Goal: Navigation & Orientation: Find specific page/section

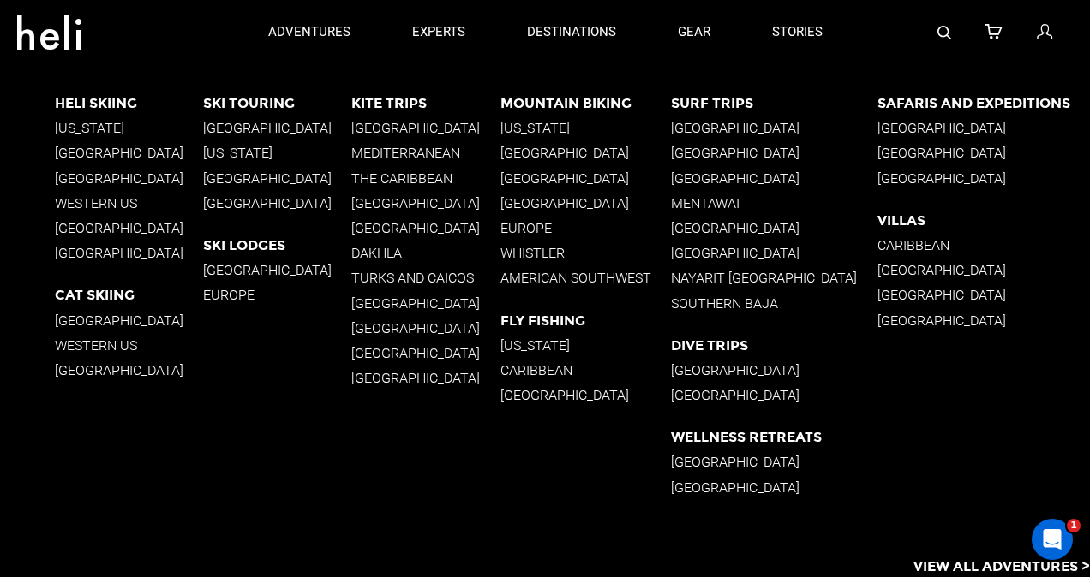
click at [297, 271] on p "[GEOGRAPHIC_DATA]" at bounding box center [277, 270] width 148 height 16
click at [587, 175] on p "[GEOGRAPHIC_DATA]" at bounding box center [585, 178] width 170 height 16
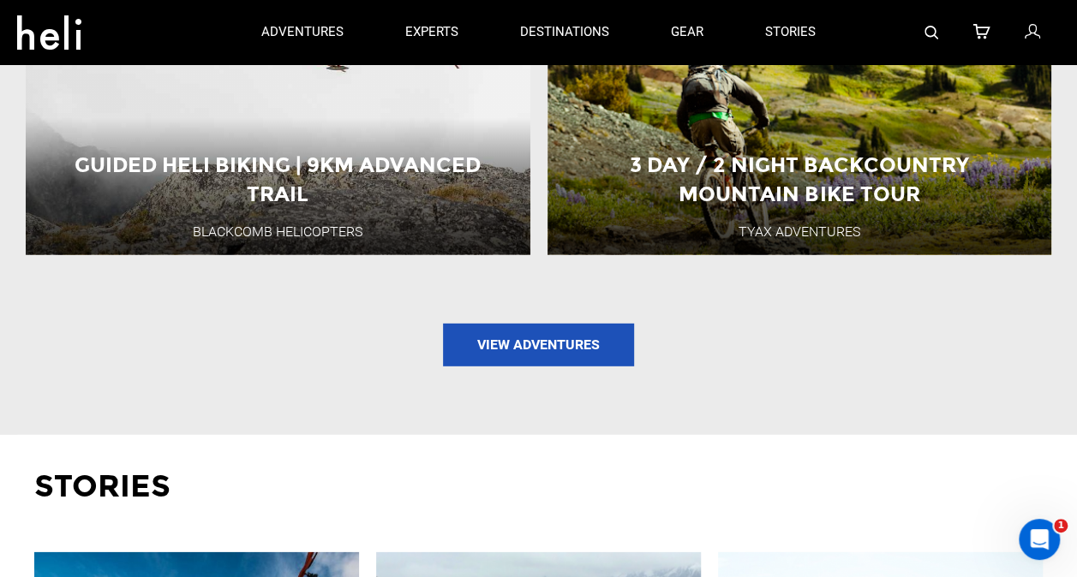
scroll to position [2313, 0]
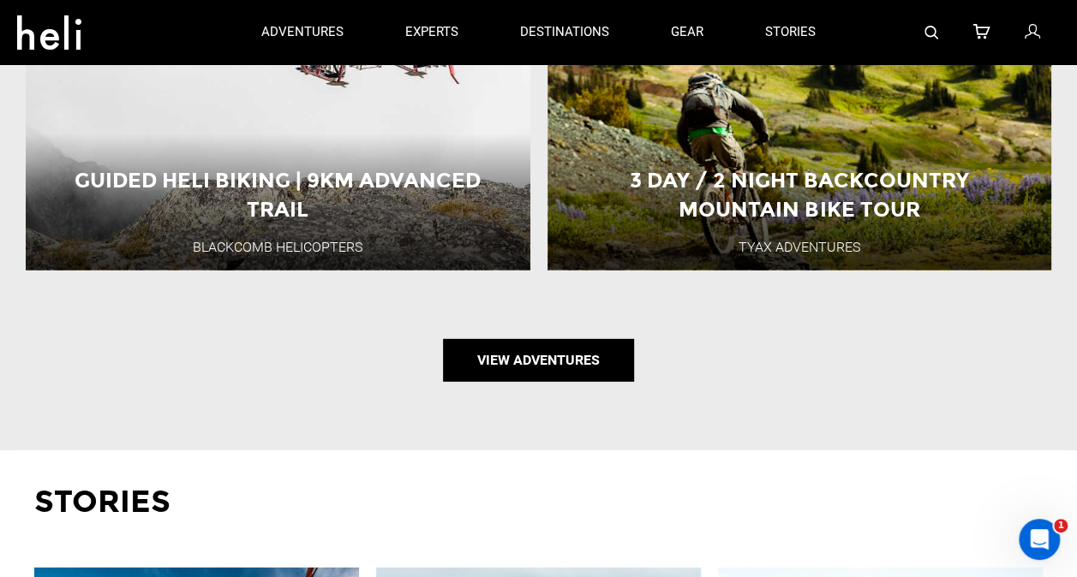
click at [555, 339] on link "View Adventures" at bounding box center [538, 360] width 191 height 43
type input "Mountain Biking"
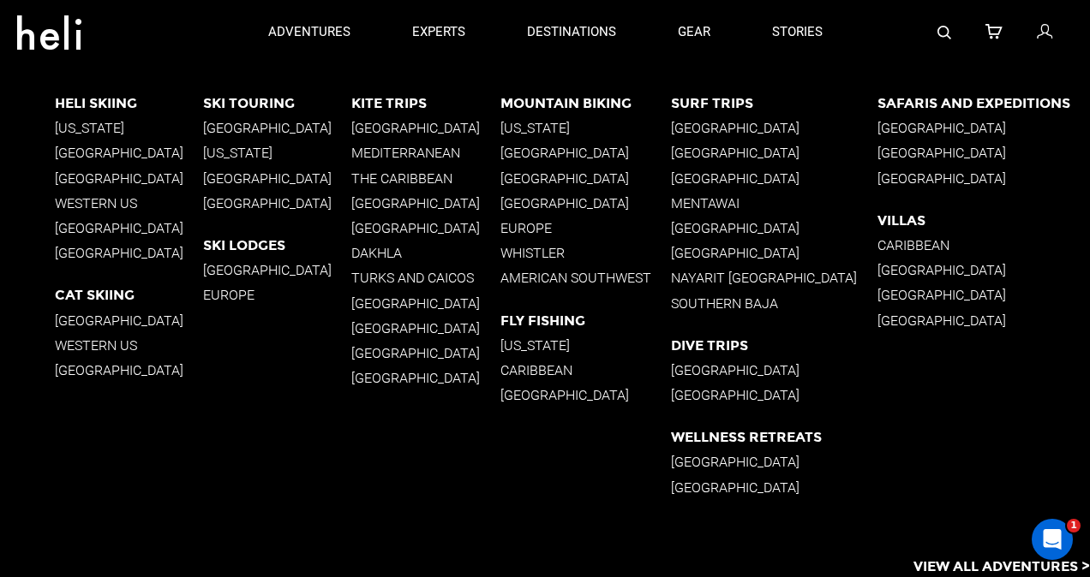
click at [514, 395] on p "[GEOGRAPHIC_DATA]" at bounding box center [585, 395] width 170 height 16
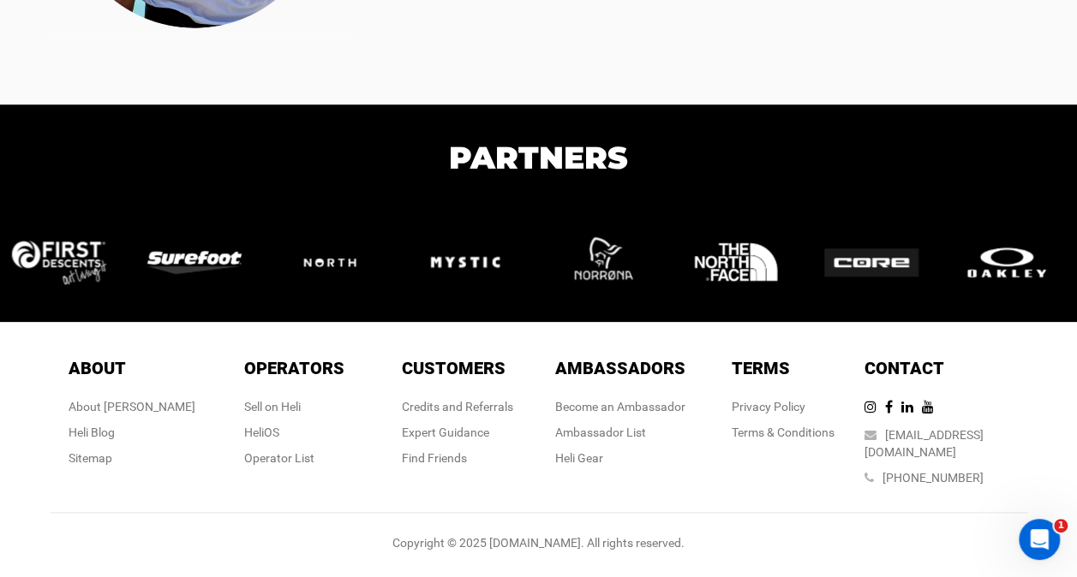
scroll to position [4450, 0]
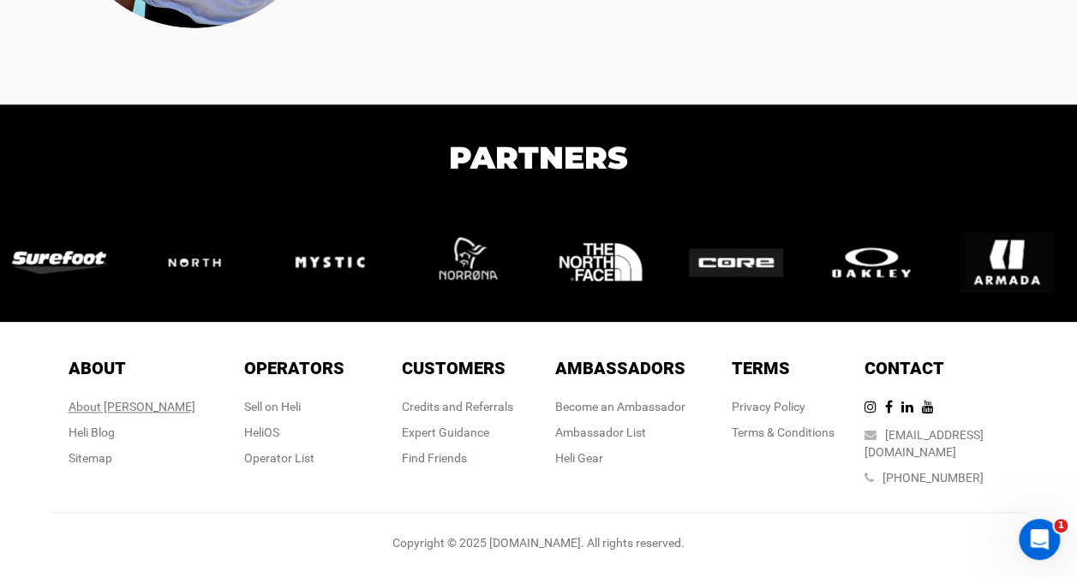
click at [153, 415] on div "About [PERSON_NAME]" at bounding box center [132, 406] width 127 height 17
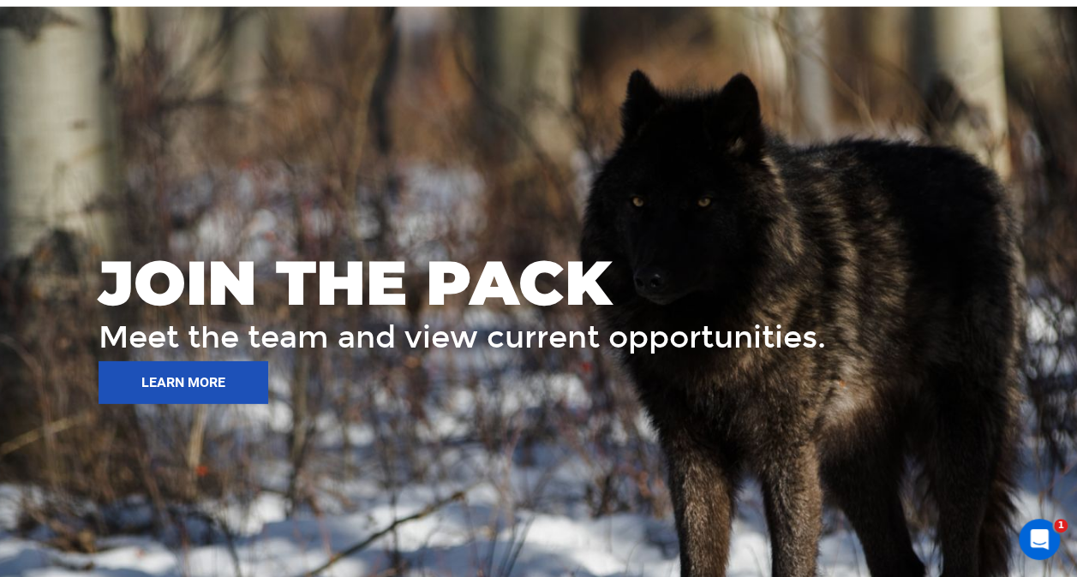
scroll to position [2399, 0]
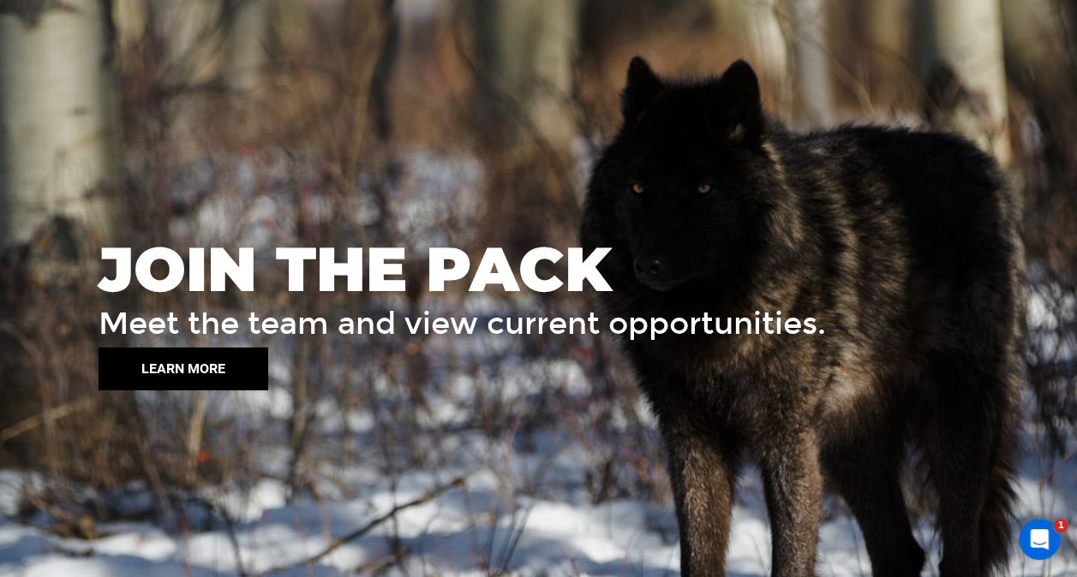
click at [134, 363] on button "LEARN MORE" at bounding box center [184, 369] width 170 height 43
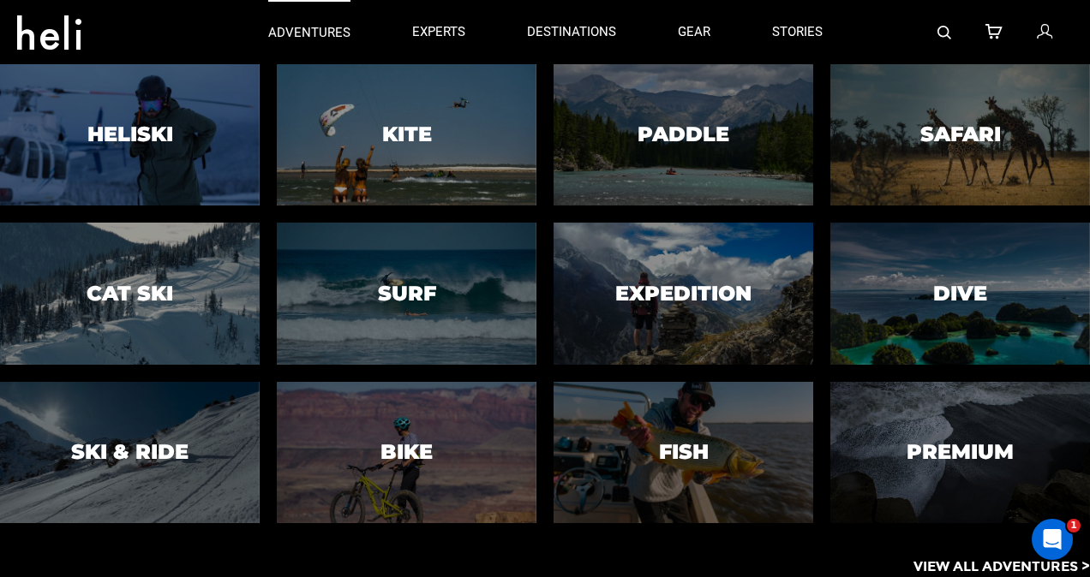
click at [319, 27] on p "adventures" at bounding box center [309, 33] width 82 height 18
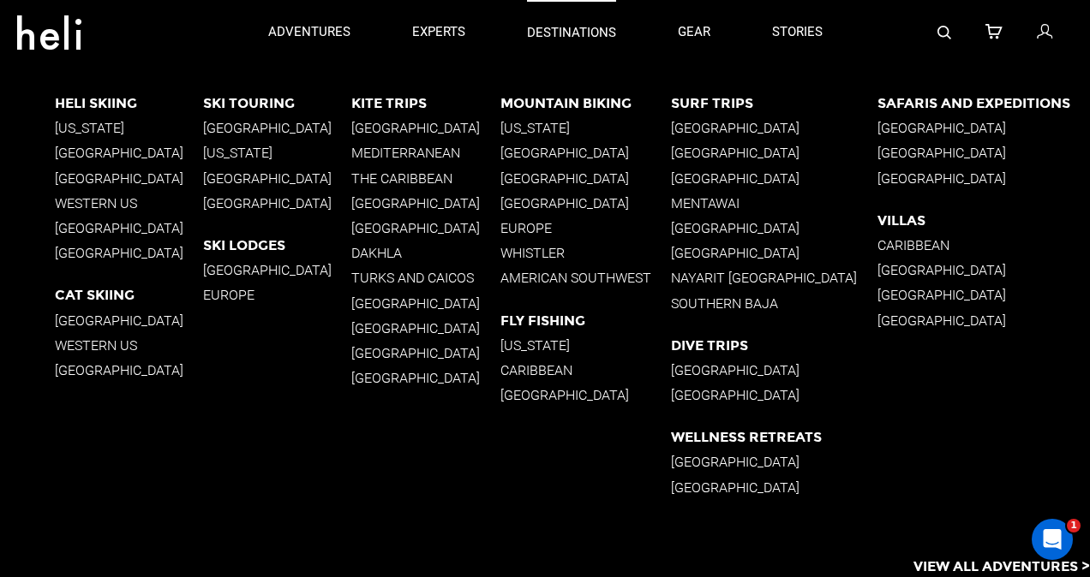
click at [592, 28] on p "destinations" at bounding box center [571, 33] width 89 height 18
click at [577, 31] on p "destinations" at bounding box center [571, 33] width 89 height 18
click at [584, 33] on p "destinations" at bounding box center [571, 33] width 89 height 18
click at [109, 152] on p "[GEOGRAPHIC_DATA]" at bounding box center [129, 153] width 148 height 16
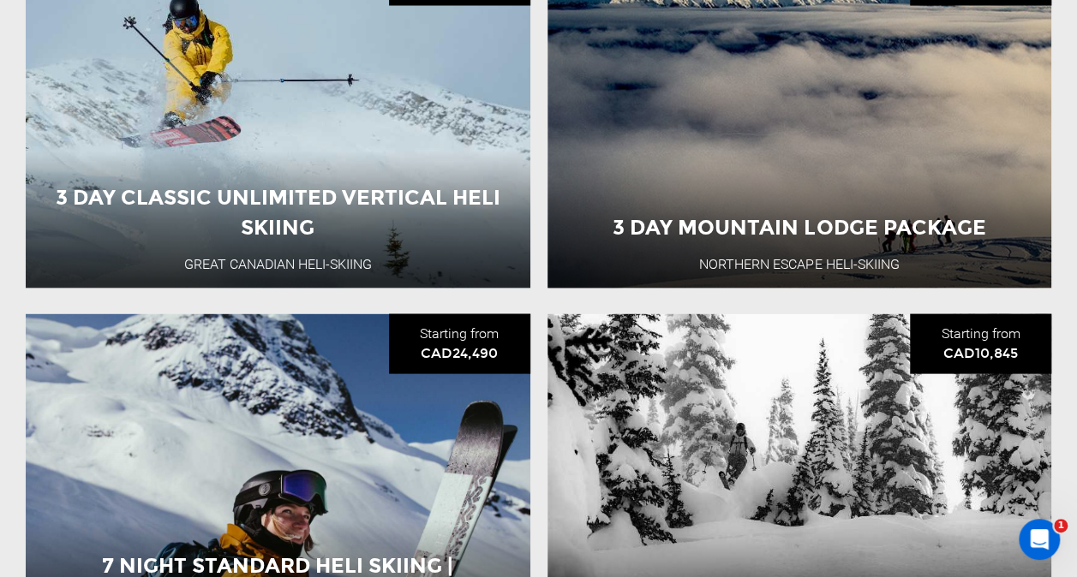
scroll to position [1713, 0]
